Goal: Task Accomplishment & Management: Use online tool/utility

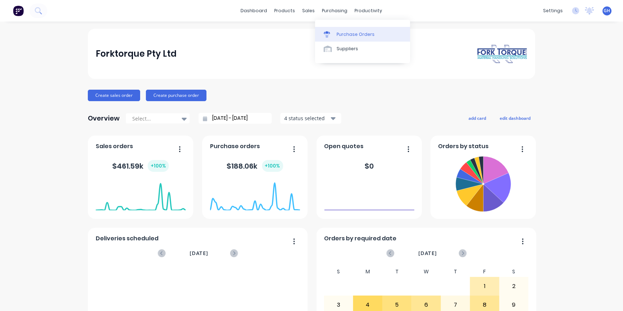
click at [347, 36] on div "Purchase Orders" at bounding box center [356, 34] width 38 height 6
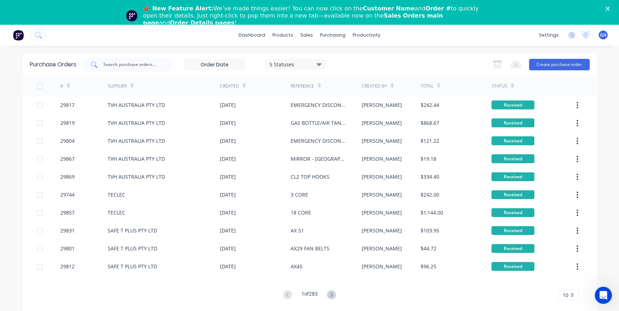
click at [111, 39] on div "dashboard products sales purchasing productivity dashboard products Product Cat…" at bounding box center [309, 179] width 619 height 311
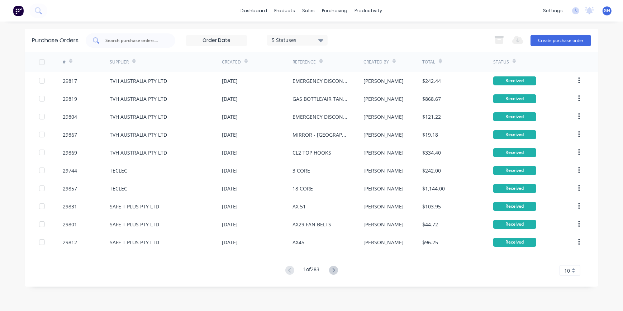
click at [109, 42] on input "text" at bounding box center [135, 40] width 60 height 7
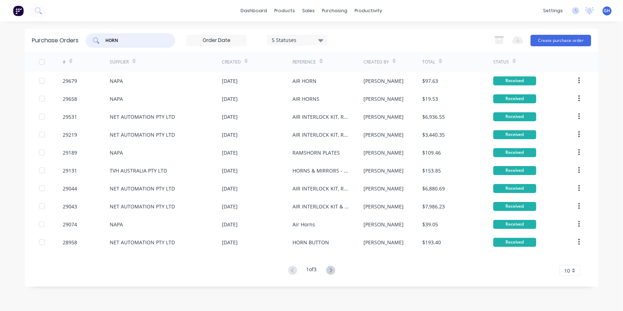
drag, startPoint x: 121, startPoint y: 39, endPoint x: 71, endPoint y: 38, distance: 49.9
click at [71, 38] on div "Purchase Orders HORN 5 Statuses 5 Statuses Export to Excel (XLSX) Create purcha…" at bounding box center [312, 40] width 574 height 23
type input "SOUNDER"
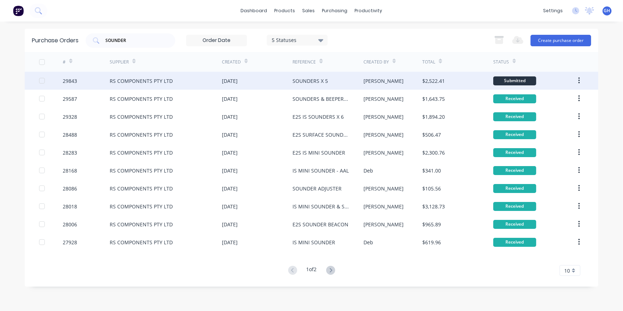
click at [320, 81] on div "SOUNDERS X 5" at bounding box center [311, 81] width 36 height 8
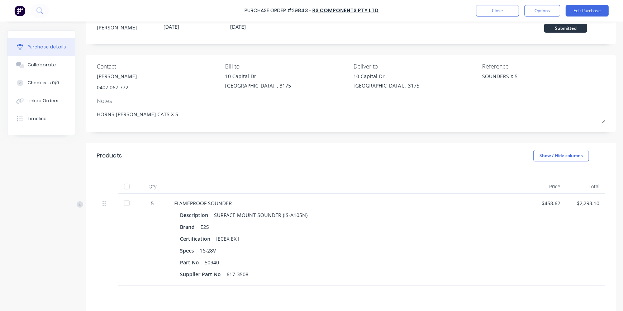
scroll to position [101, 0]
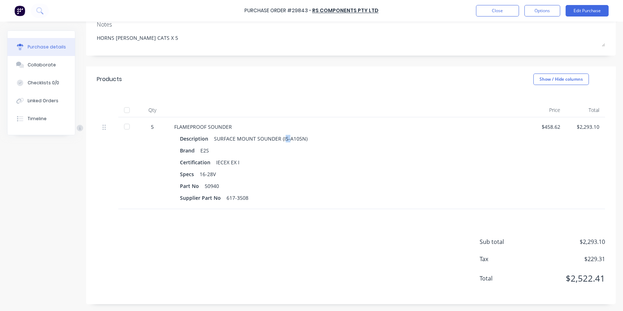
drag, startPoint x: 283, startPoint y: 138, endPoint x: 287, endPoint y: 138, distance: 3.9
click at [287, 138] on div "SURFACE MOUNT SOUNDER (IS-A105N)" at bounding box center [261, 138] width 94 height 10
drag, startPoint x: 287, startPoint y: 138, endPoint x: 282, endPoint y: 138, distance: 5.4
click at [282, 138] on div "SURFACE MOUNT SOUNDER (IS-A105N)" at bounding box center [261, 138] width 94 height 10
click at [283, 138] on div "SURFACE MOUNT SOUNDER (IS-A105N)" at bounding box center [261, 138] width 94 height 10
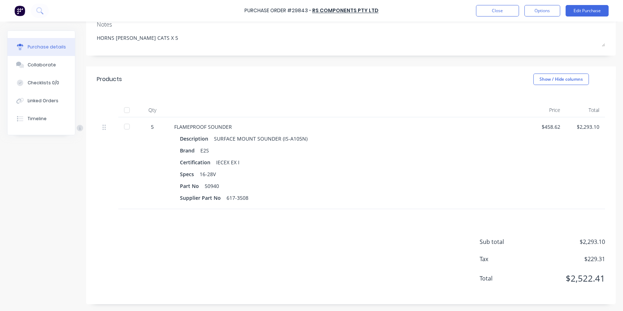
click at [319, 135] on div "Description SURFACE MOUNT SOUNDER (IS-A105N)" at bounding box center [348, 138] width 336 height 10
drag, startPoint x: 214, startPoint y: 137, endPoint x: 334, endPoint y: 132, distance: 119.9
click at [334, 132] on div "FLAMEPROOF SOUNDER Description SURFACE MOUNT SOUNDER (IS-A105N) Brand E2S Certi…" at bounding box center [348, 163] width 359 height 92
drag, startPoint x: 334, startPoint y: 132, endPoint x: 291, endPoint y: 136, distance: 42.8
copy div "SURFACE MOUNT SOUNDER (IS-A105N)"
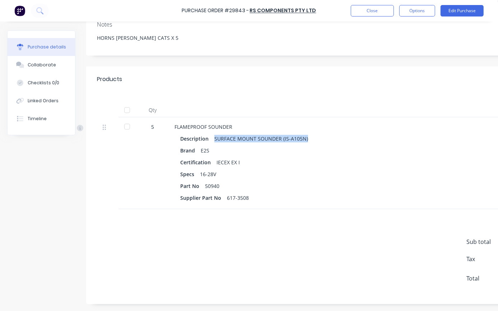
type textarea "x"
